Goal: Transaction & Acquisition: Purchase product/service

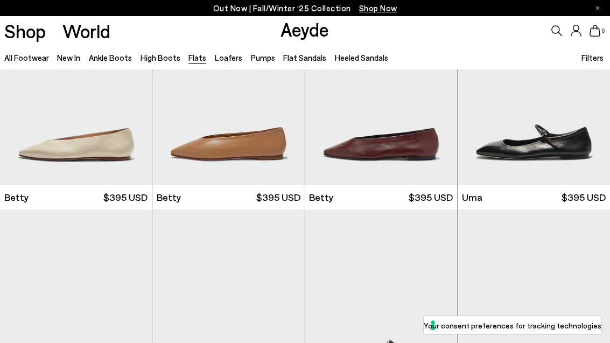
scroll to position [724, 0]
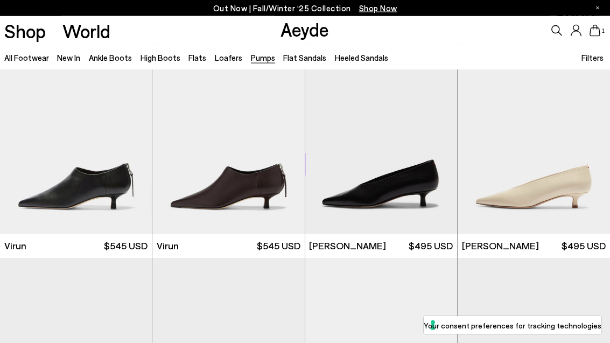
scroll to position [889, 0]
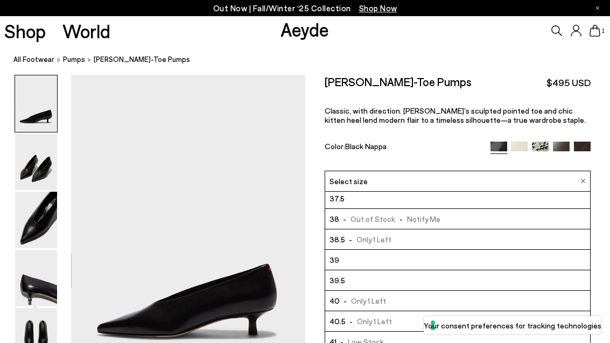
scroll to position [43, 0]
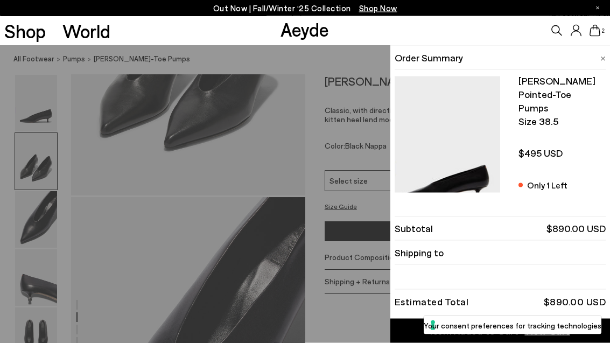
scroll to position [506, 0]
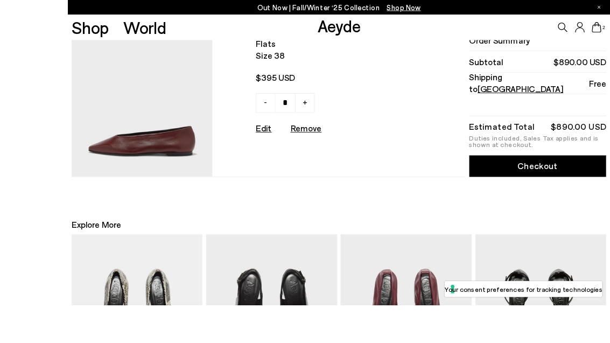
scroll to position [330, 0]
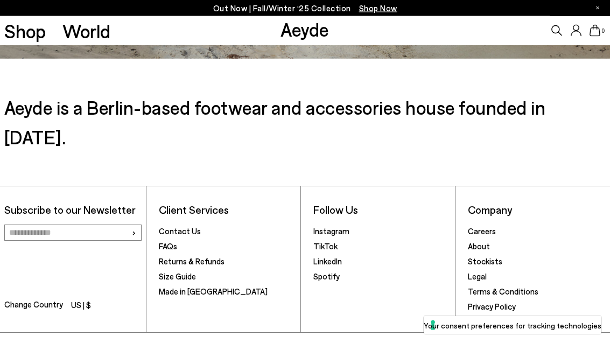
scroll to position [1482, 0]
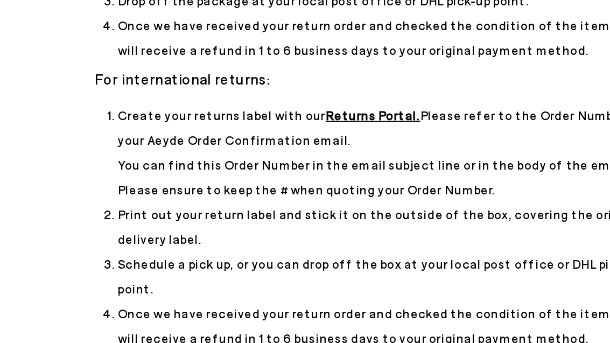
scroll to position [51, 0]
